Goal: Check status: Check status

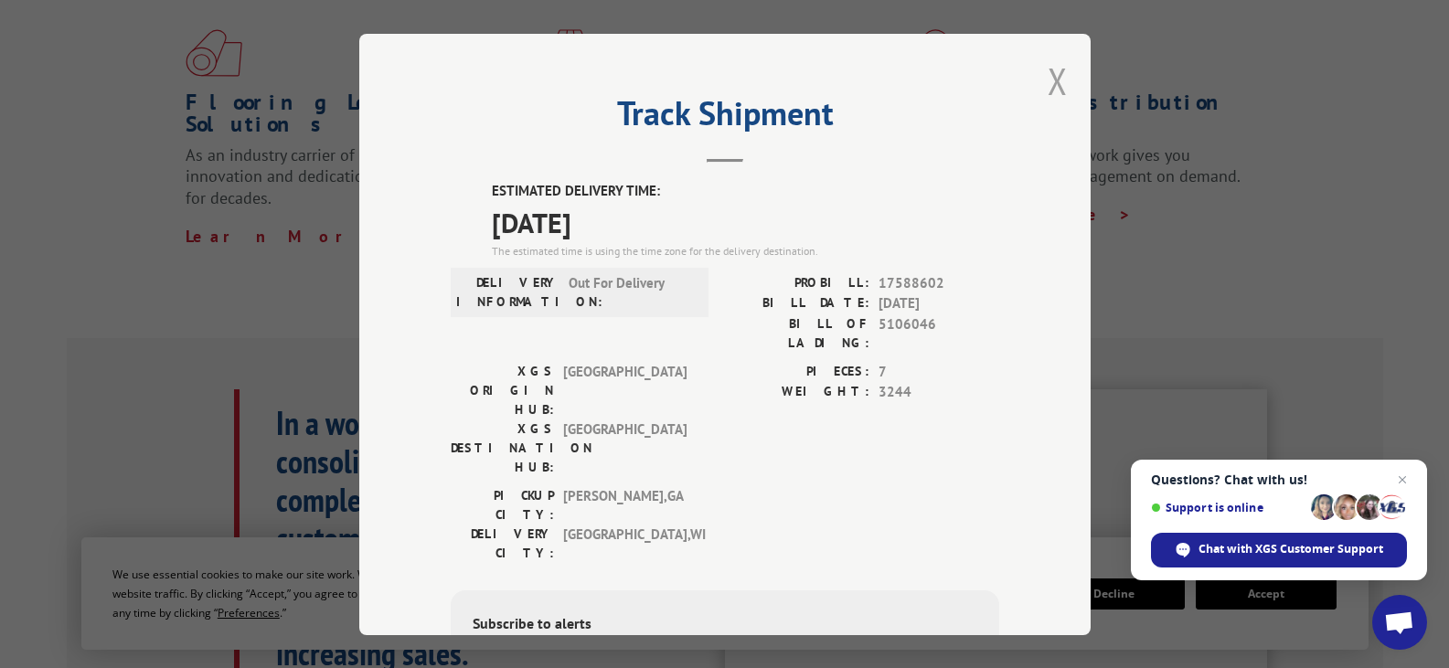
click at [1059, 81] on button "Close modal" at bounding box center [1058, 81] width 20 height 48
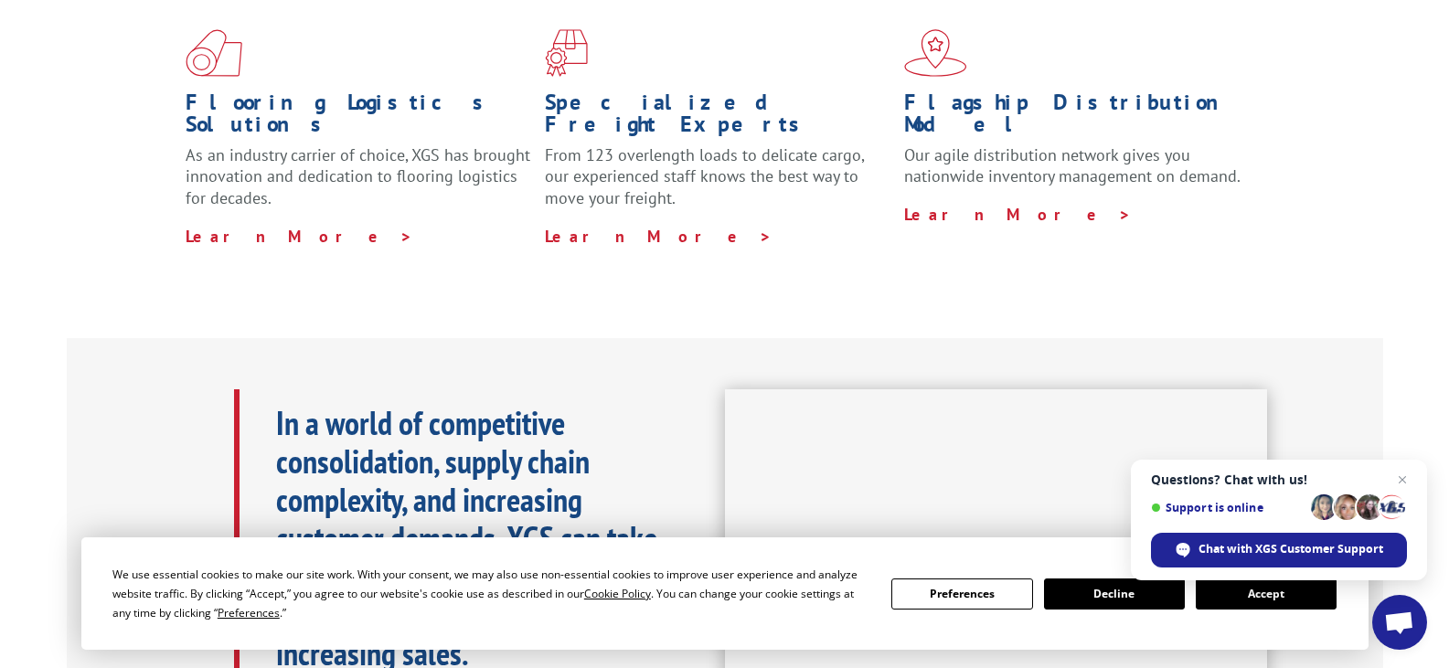
scroll to position [314, 0]
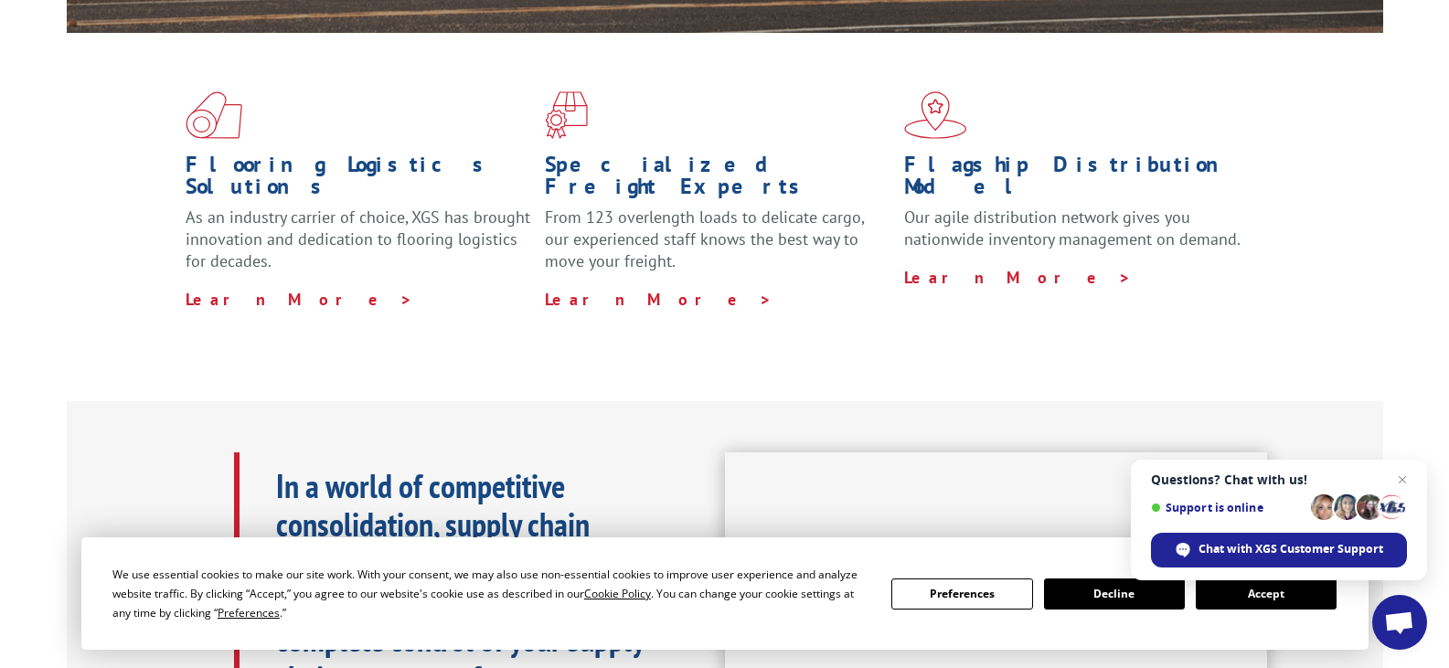
scroll to position [314, 0]
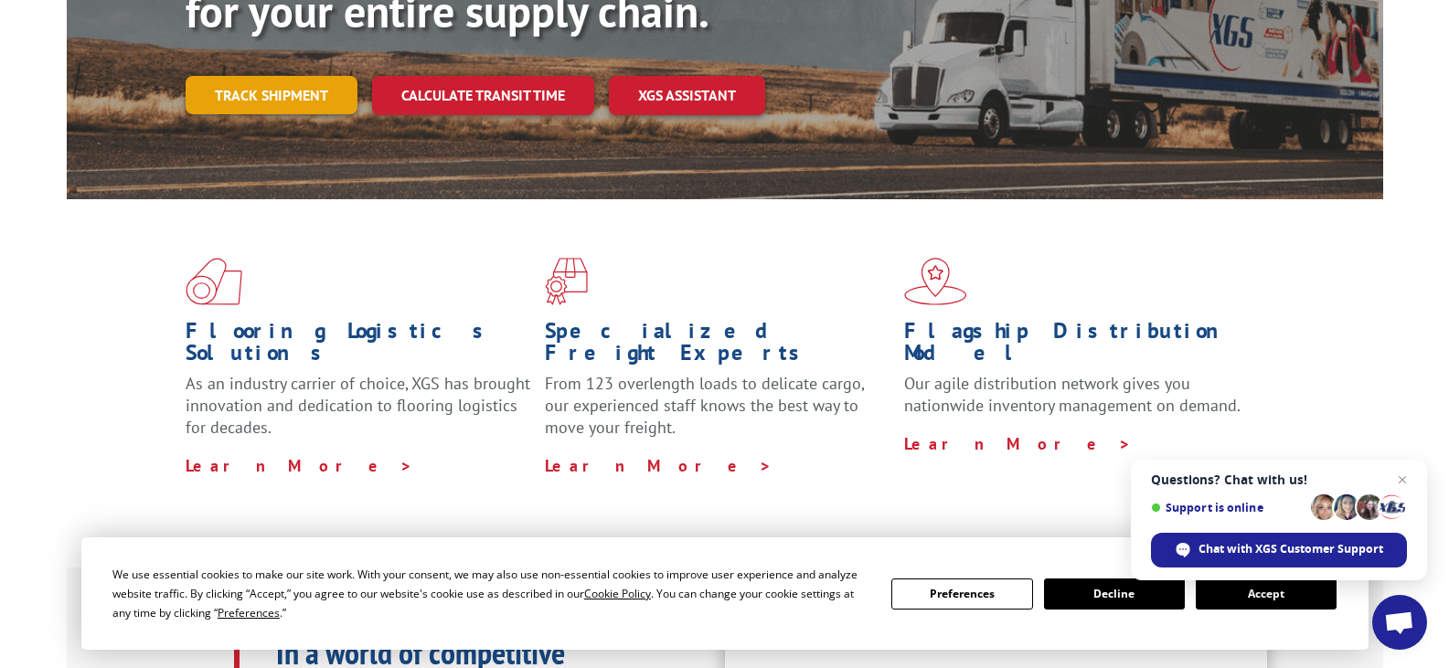
click at [286, 76] on link "Track shipment" at bounding box center [272, 95] width 172 height 38
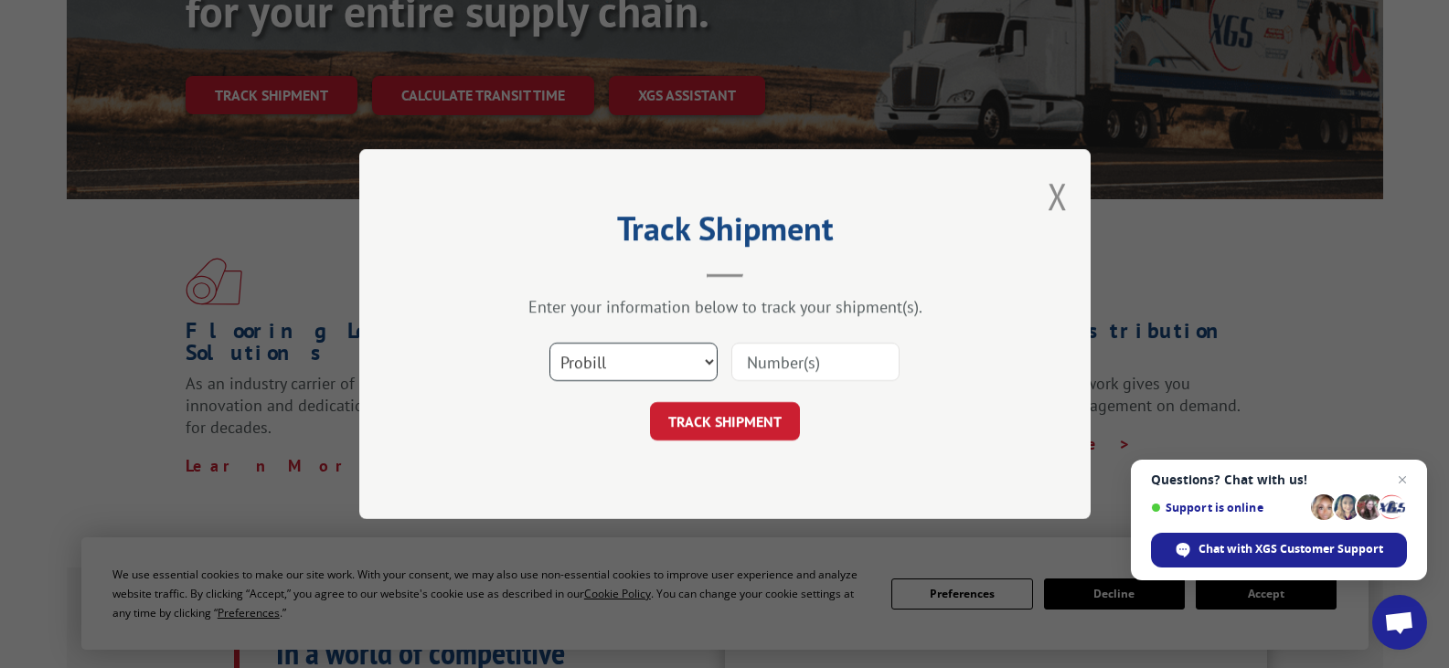
click at [597, 368] on select "Select category... Probill BOL PO" at bounding box center [633, 362] width 168 height 38
select select "bol"
click at [549, 343] on select "Select category... Probill BOL PO" at bounding box center [633, 362] width 168 height 38
click at [785, 361] on input at bounding box center [815, 362] width 168 height 38
paste input "5106046"
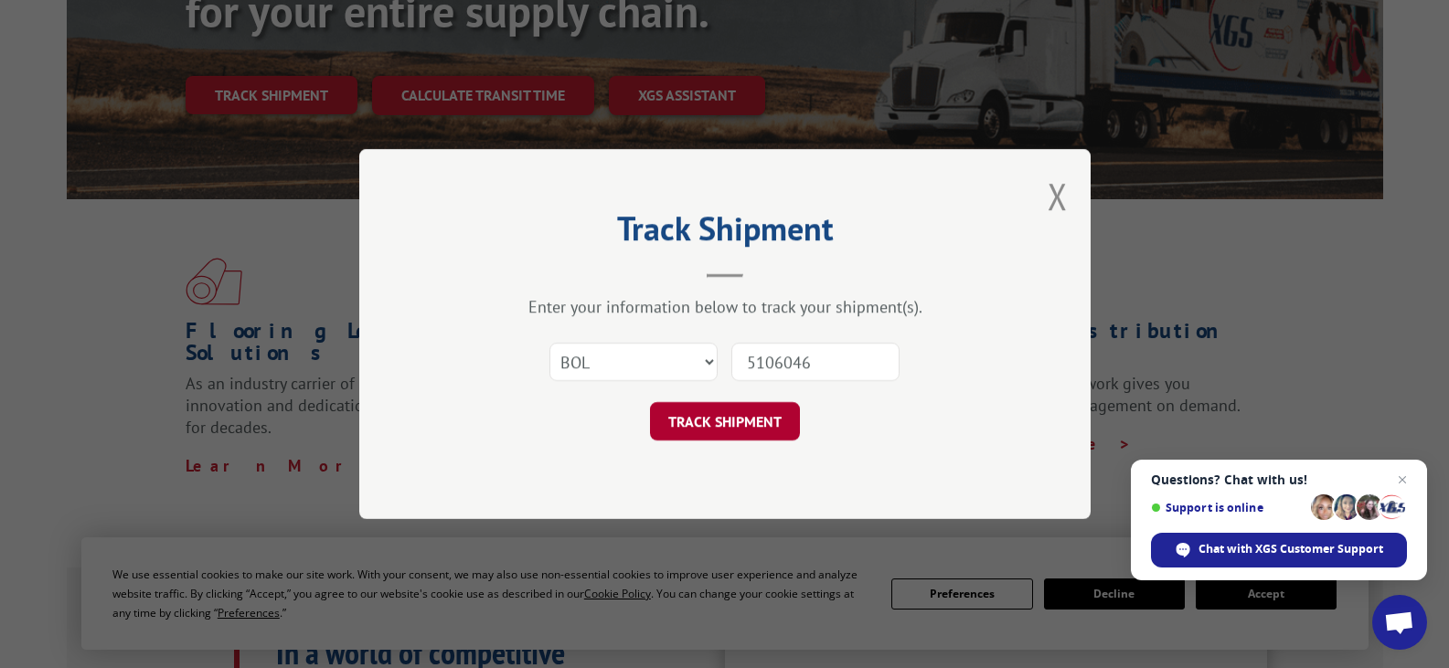
type input "5106046"
click at [714, 422] on button "TRACK SHIPMENT" at bounding box center [725, 421] width 150 height 38
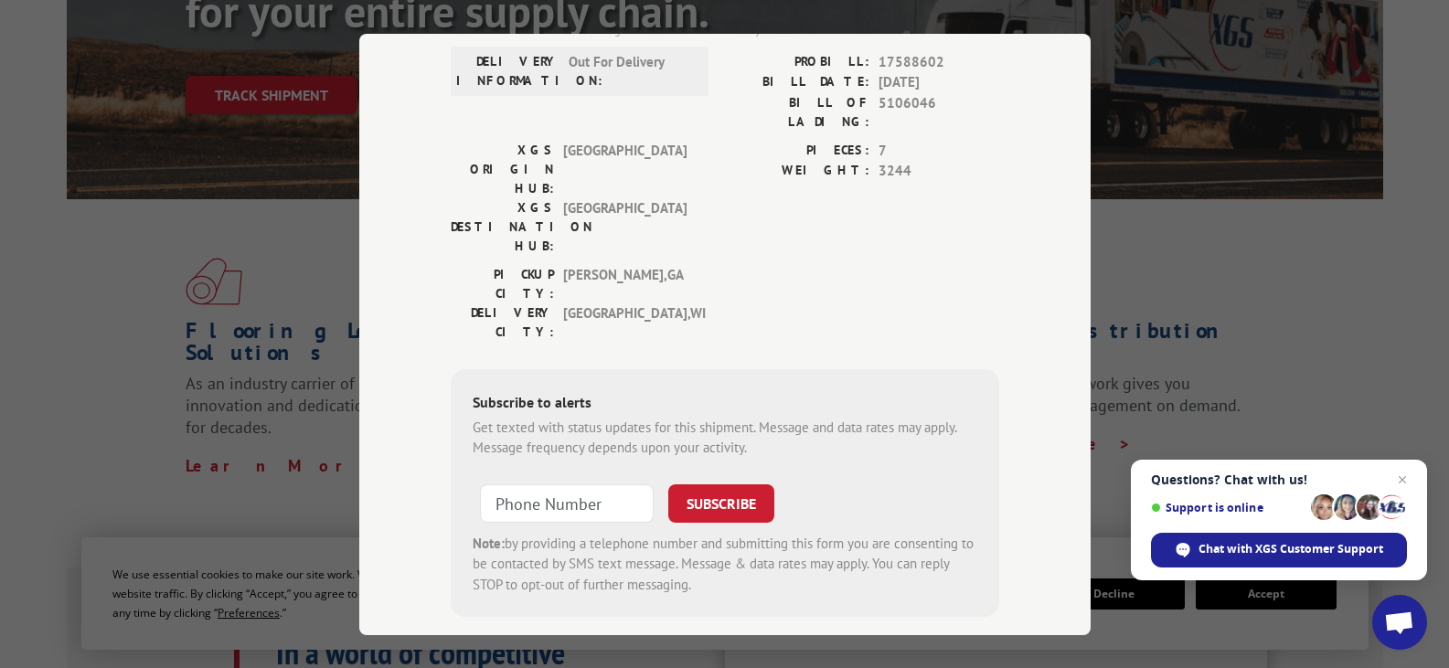
scroll to position [0, 0]
